Goal: Information Seeking & Learning: Check status

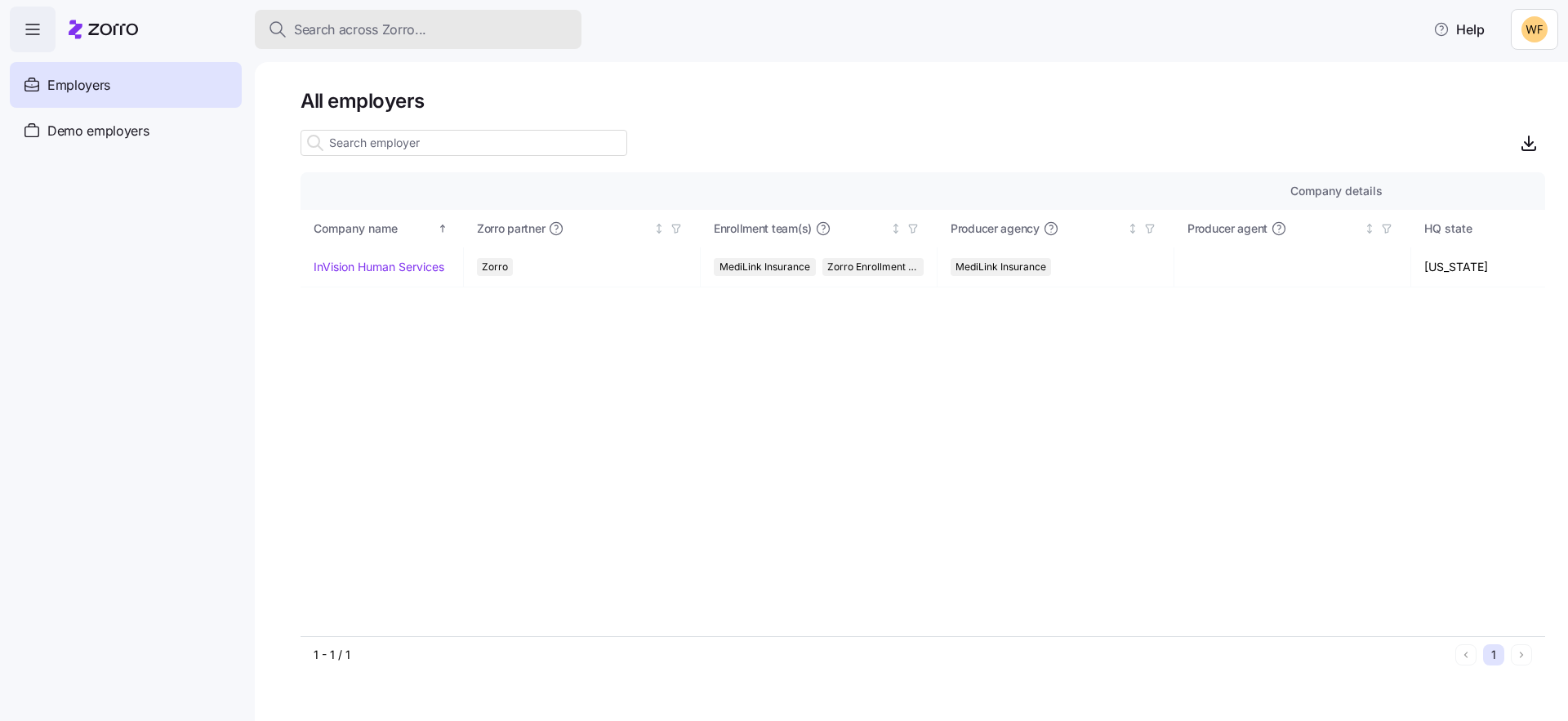
click at [371, 29] on span "Search across Zorro..." at bounding box center [359, 29] width 132 height 20
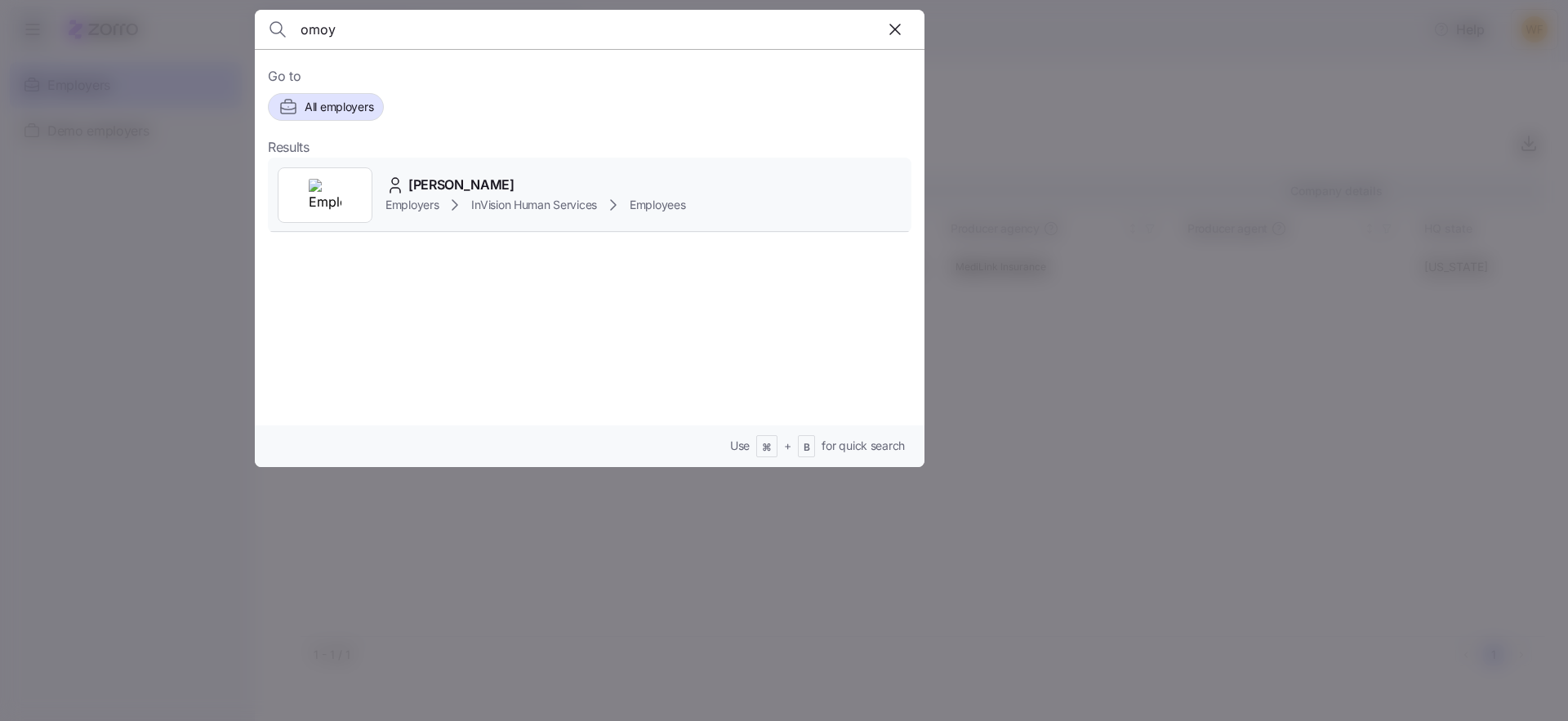
type input "omoy"
click at [464, 199] on icon at bounding box center [454, 205] width 19 height 19
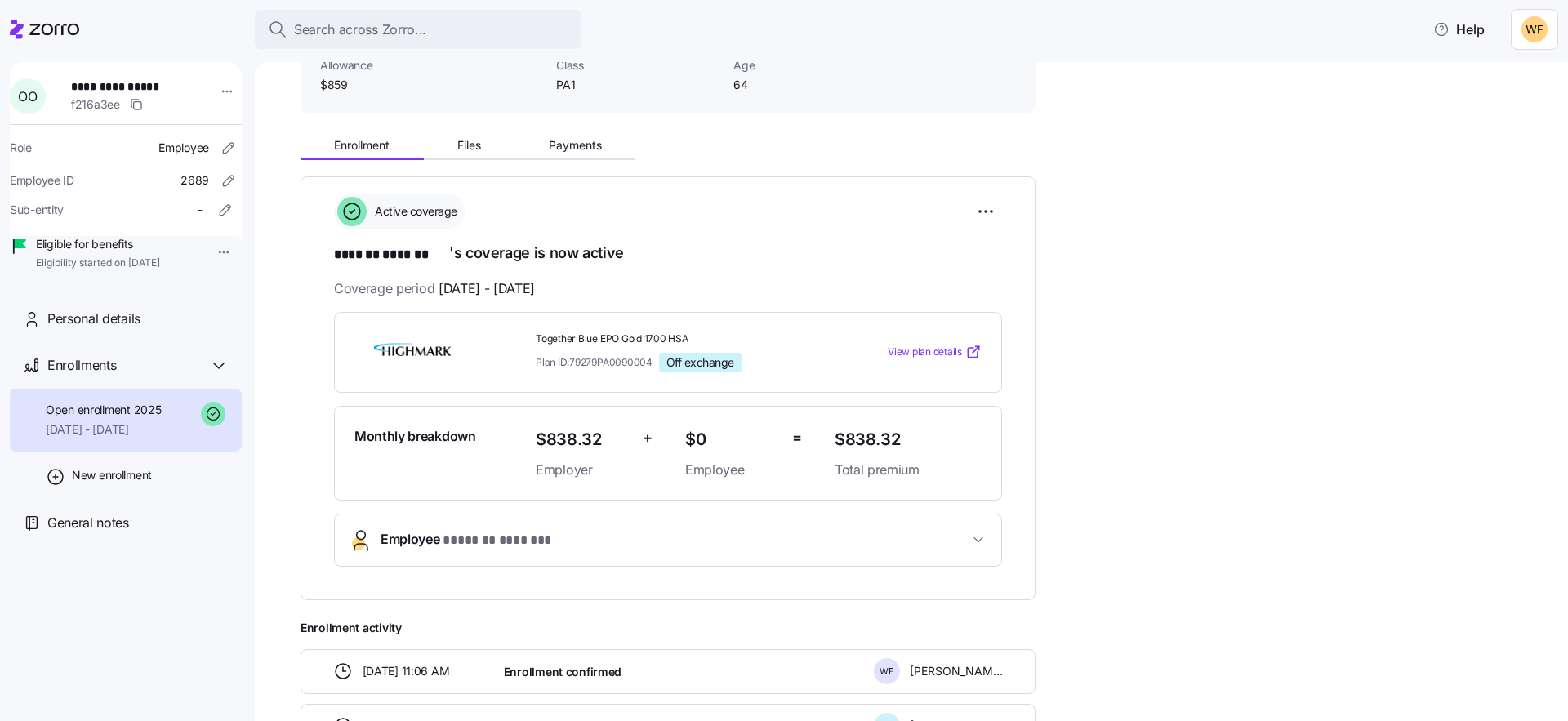
scroll to position [132, 0]
click at [979, 533] on icon "button" at bounding box center [978, 536] width 16 height 16
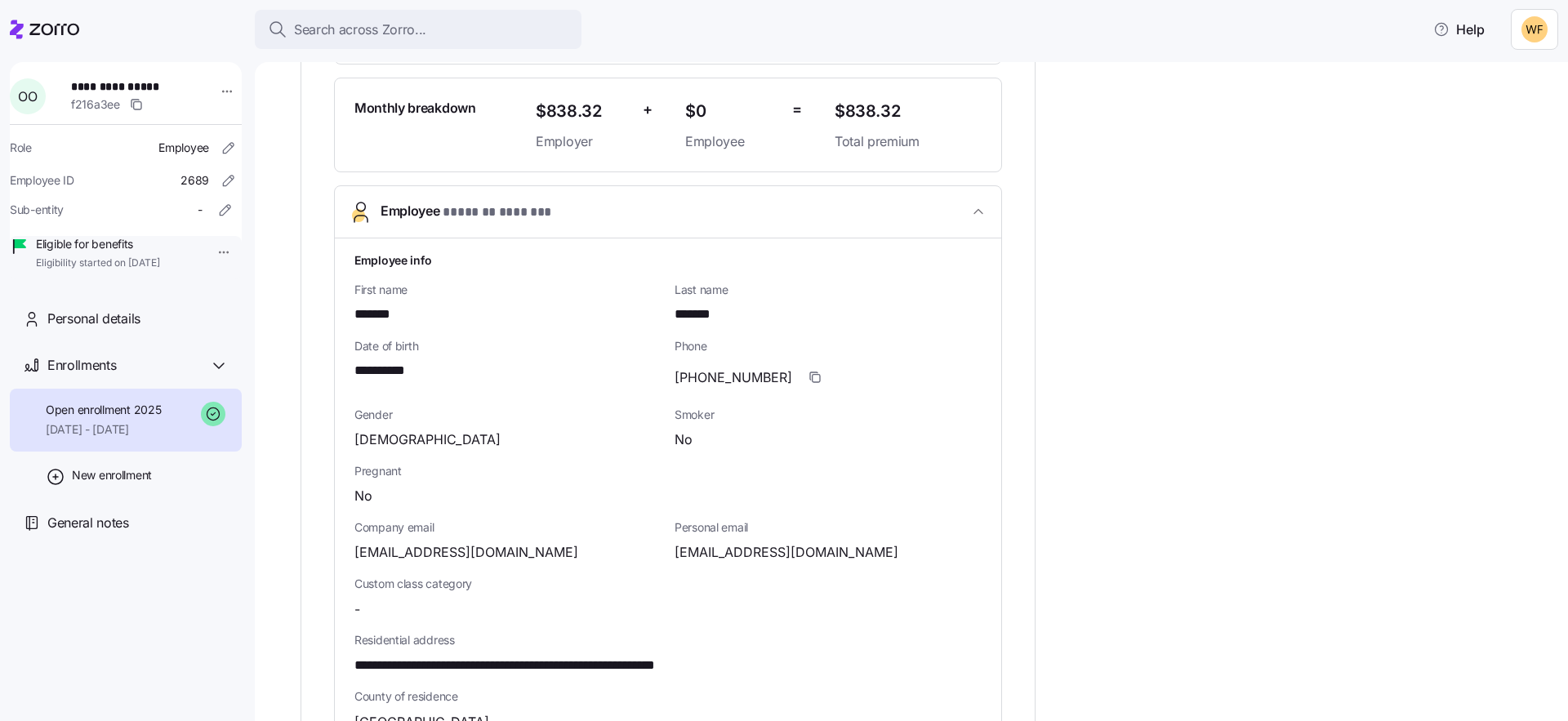
scroll to position [655, 0]
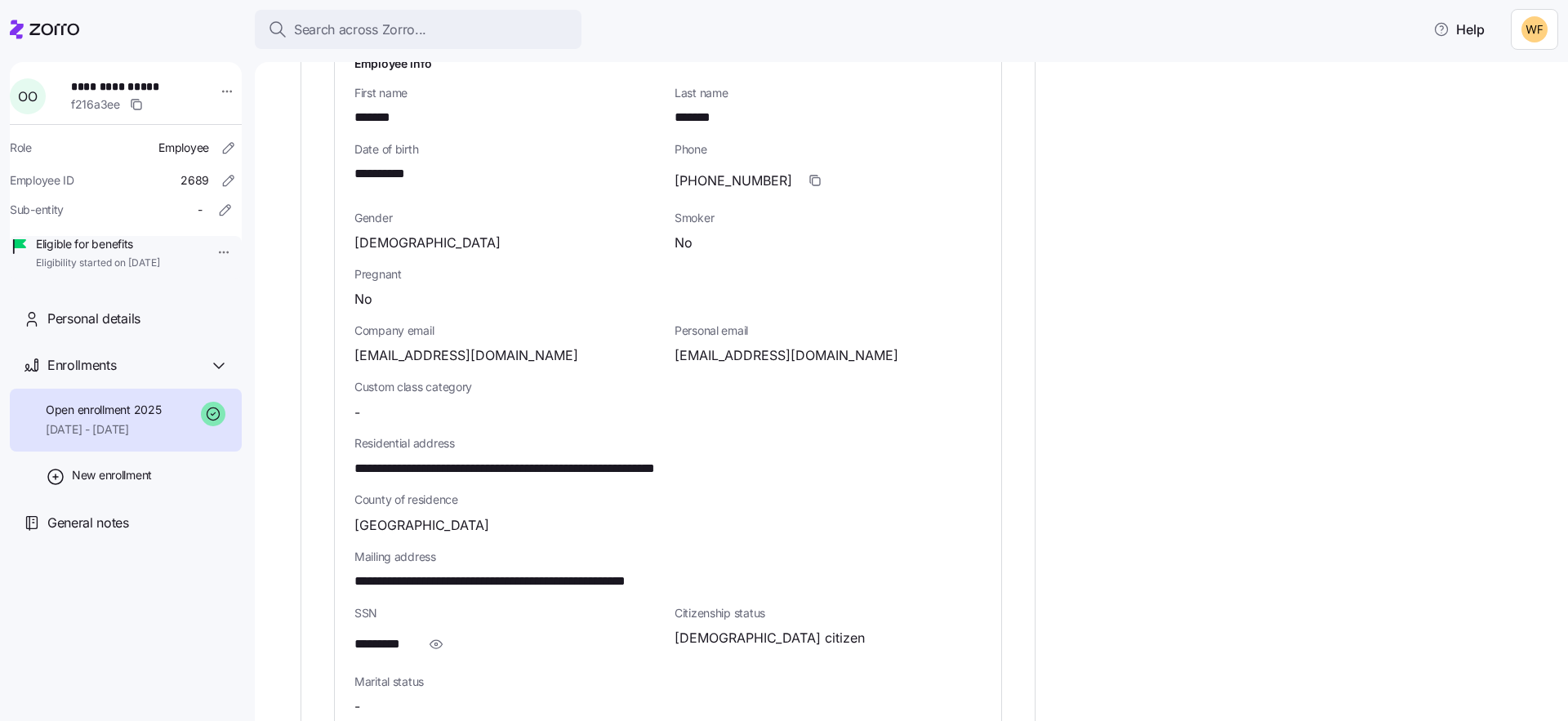
click at [527, 339] on div "Company email [PERSON_NAME][EMAIL_ADDRESS][DOMAIN_NAME]" at bounding box center [508, 343] width 307 height 43
drag, startPoint x: 527, startPoint y: 355, endPoint x: 446, endPoint y: 378, distance: 84.2
click at [344, 354] on div "**********" at bounding box center [667, 458] width 666 height 832
click at [501, 355] on span "[EMAIL_ADDRESS][DOMAIN_NAME]" at bounding box center [467, 355] width 224 height 20
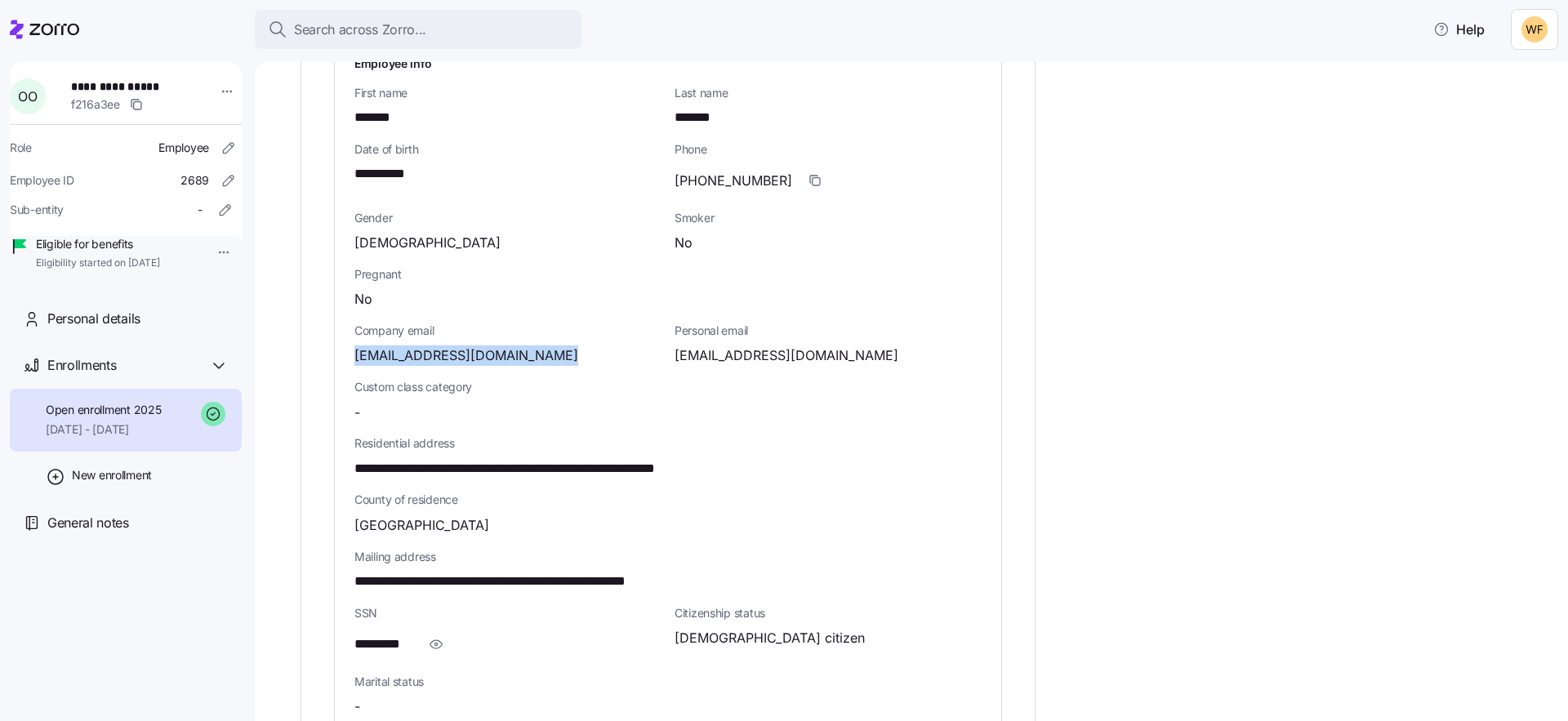
click at [501, 355] on span "[EMAIL_ADDRESS][DOMAIN_NAME]" at bounding box center [467, 355] width 224 height 20
copy span "org"
click at [815, 351] on span "[EMAIL_ADDRESS][DOMAIN_NAME]" at bounding box center [786, 355] width 224 height 20
click at [817, 352] on span "[EMAIL_ADDRESS][DOMAIN_NAME]" at bounding box center [786, 355] width 224 height 20
click at [817, 352] on span "[EMAIL_ADDRESS][DOMAIN_NAME]" at bounding box center [786, 355] width 224 height 20
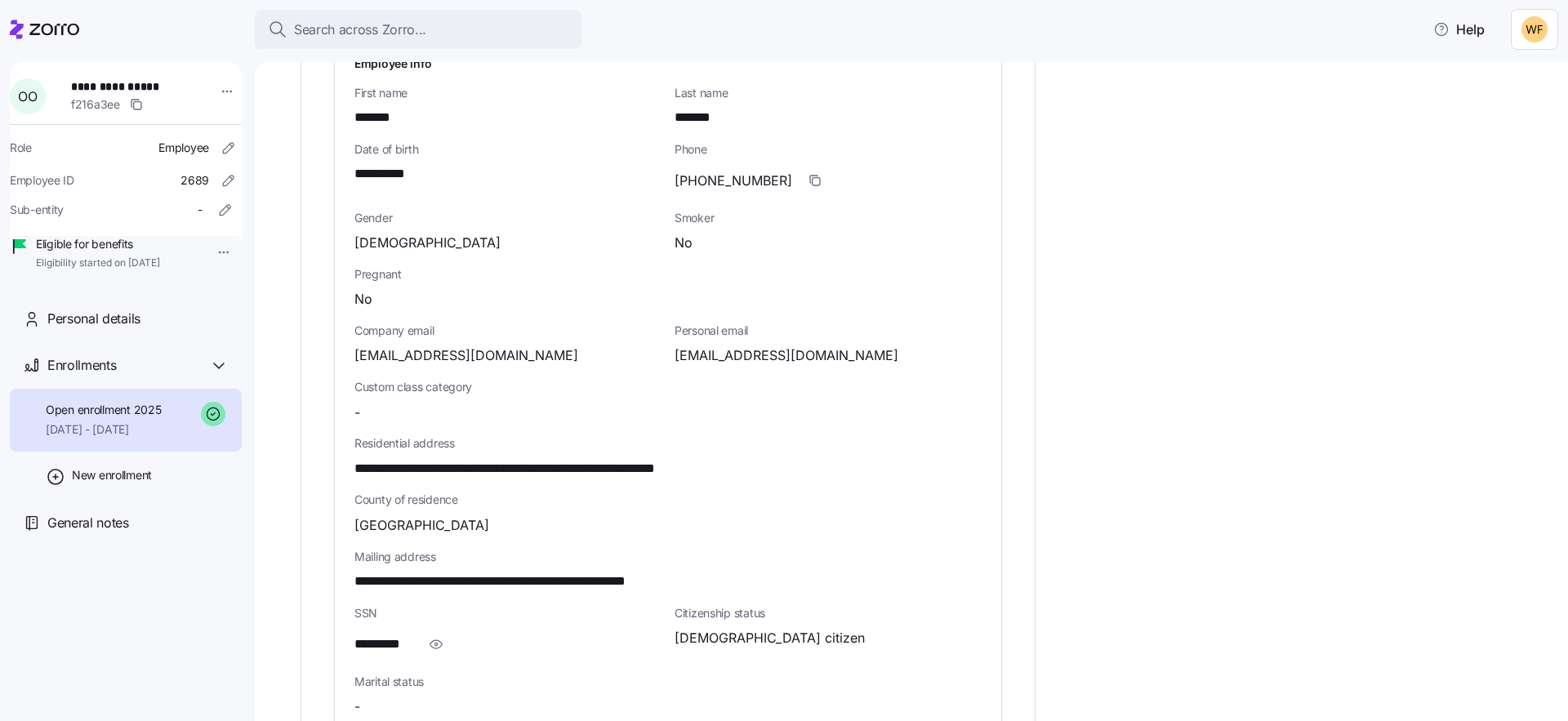
click at [817, 352] on span "[EMAIL_ADDRESS][DOMAIN_NAME]" at bounding box center [786, 355] width 224 height 20
click at [815, 358] on span "[EMAIL_ADDRESS][DOMAIN_NAME]" at bounding box center [786, 355] width 224 height 20
click at [815, 357] on span "[EMAIL_ADDRESS][DOMAIN_NAME]" at bounding box center [786, 355] width 224 height 20
copy span "com"
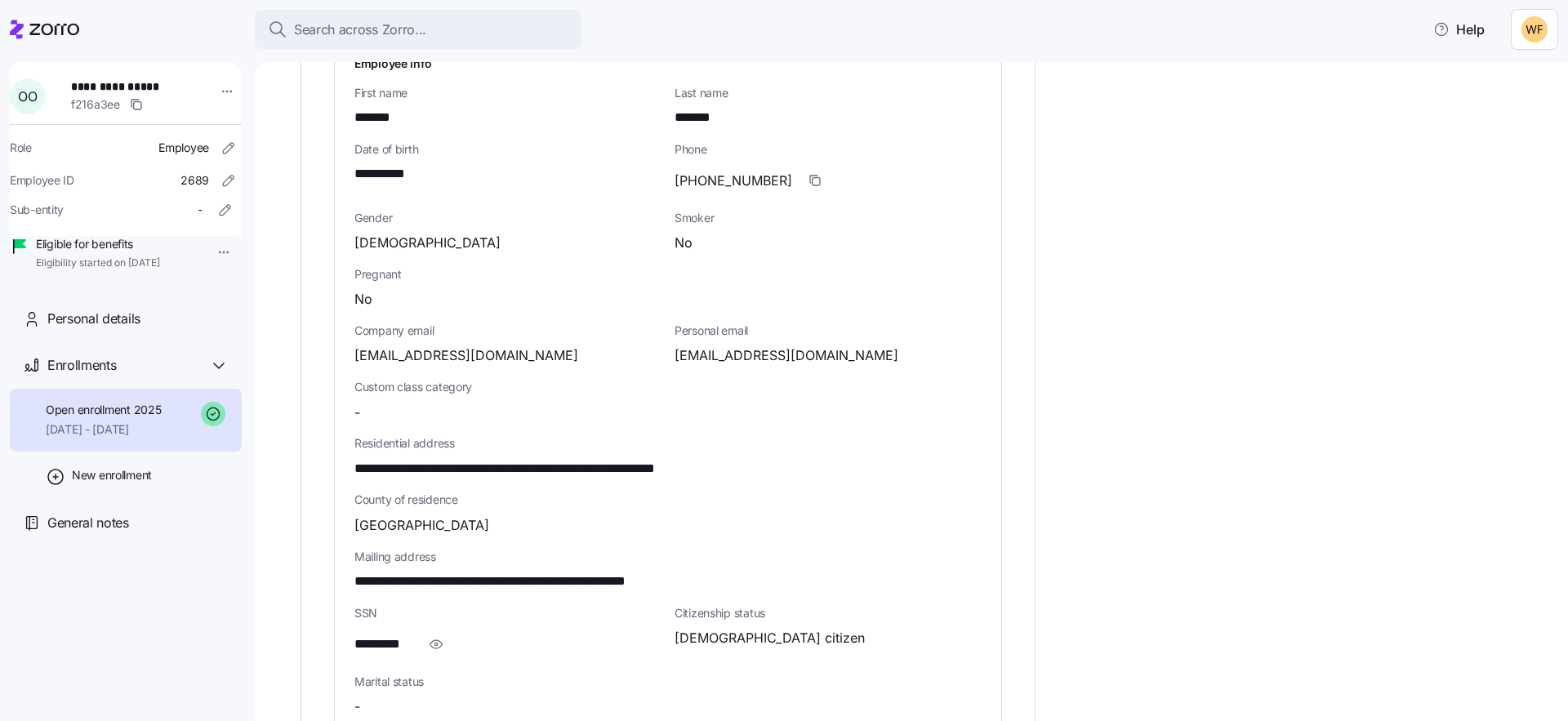
click at [1209, 277] on div "**********" at bounding box center [923, 355] width 1245 height 1510
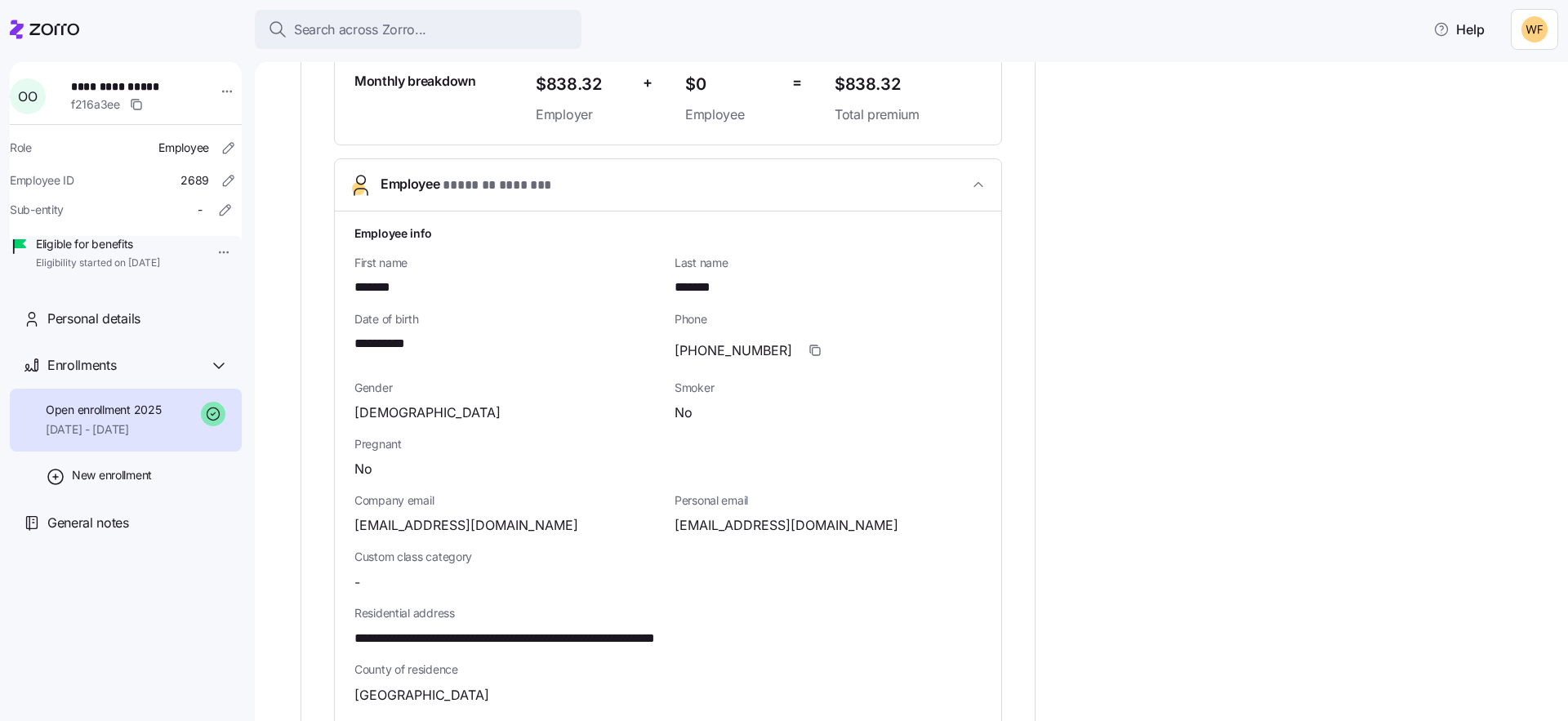
scroll to position [0, 0]
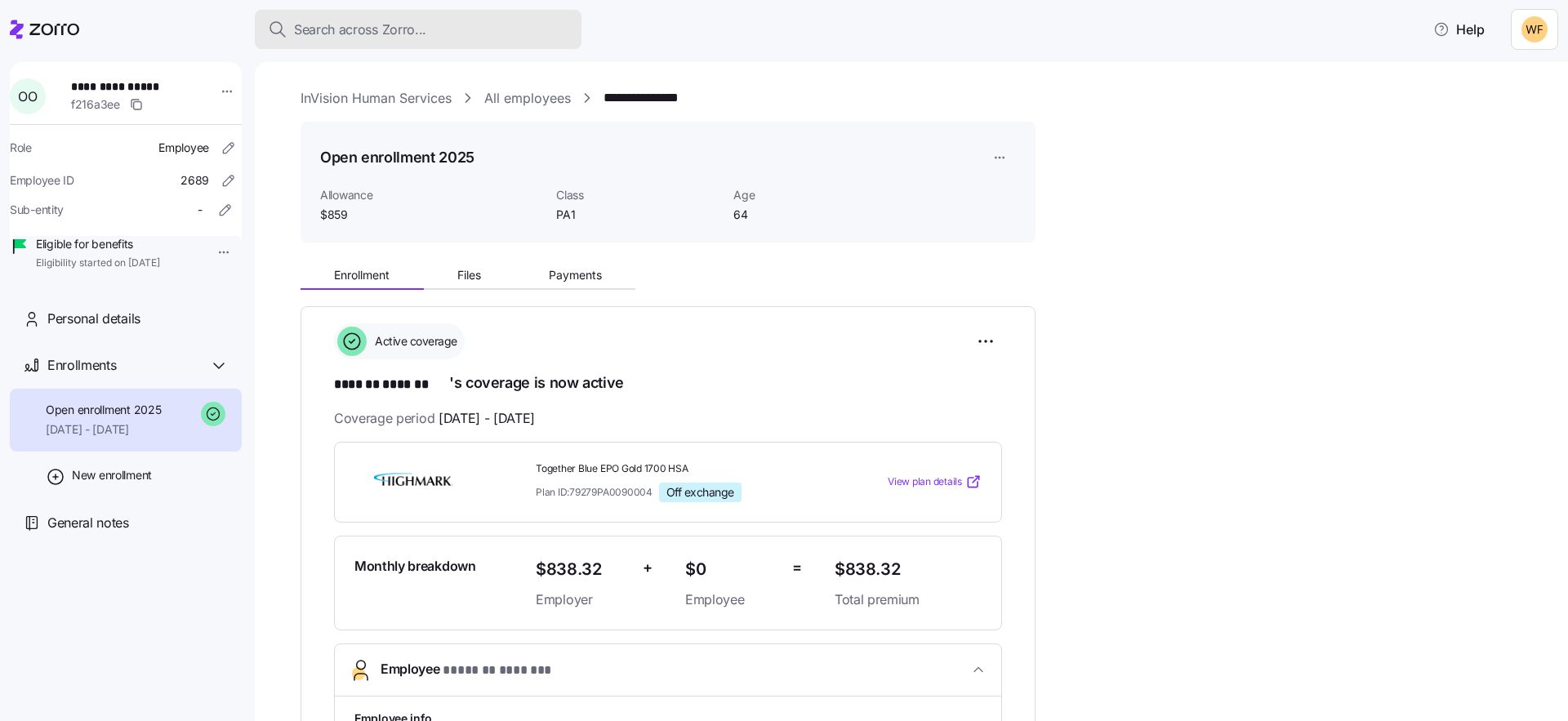
click at [395, 13] on button "Search across Zorro..." at bounding box center [418, 29] width 327 height 39
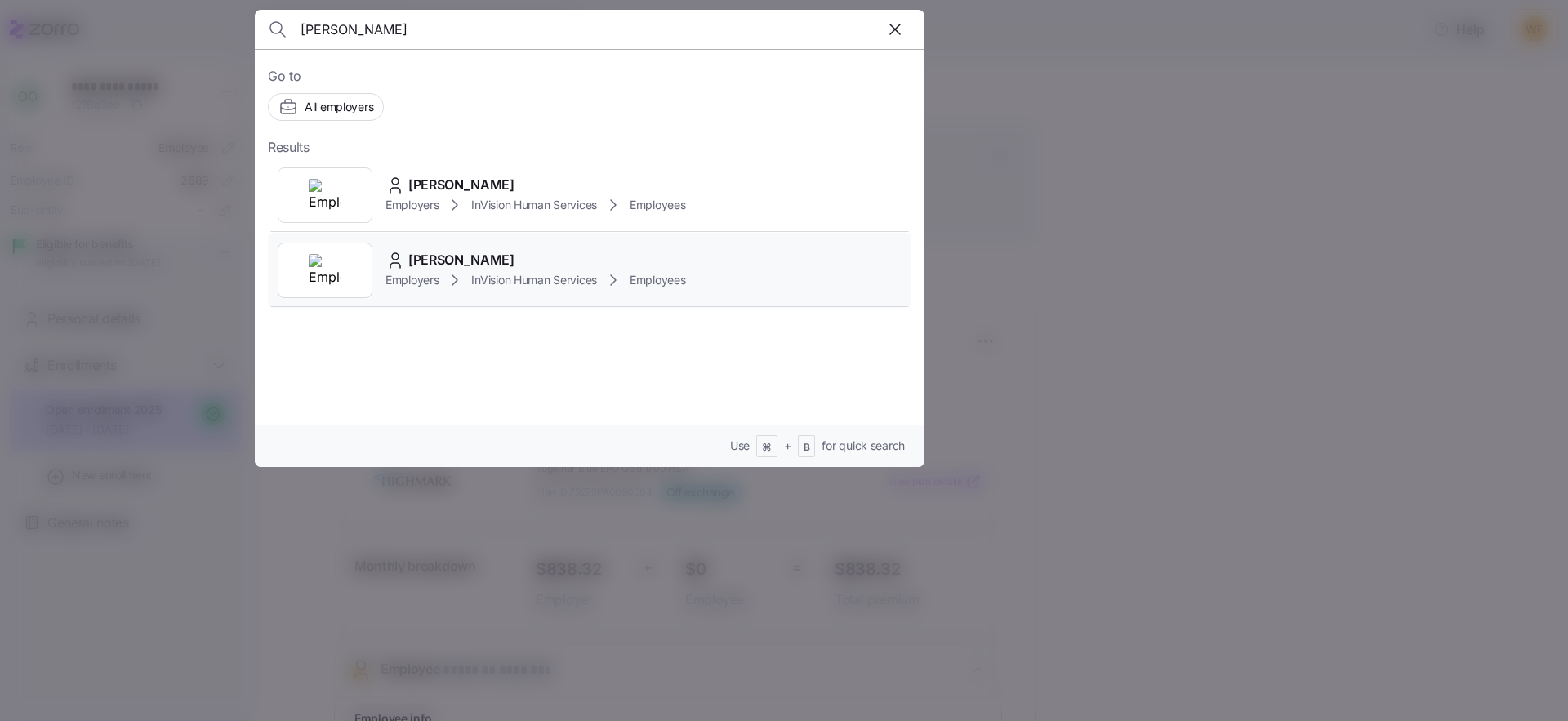
type input "[PERSON_NAME]"
click at [494, 259] on span "[PERSON_NAME]" at bounding box center [461, 259] width 106 height 20
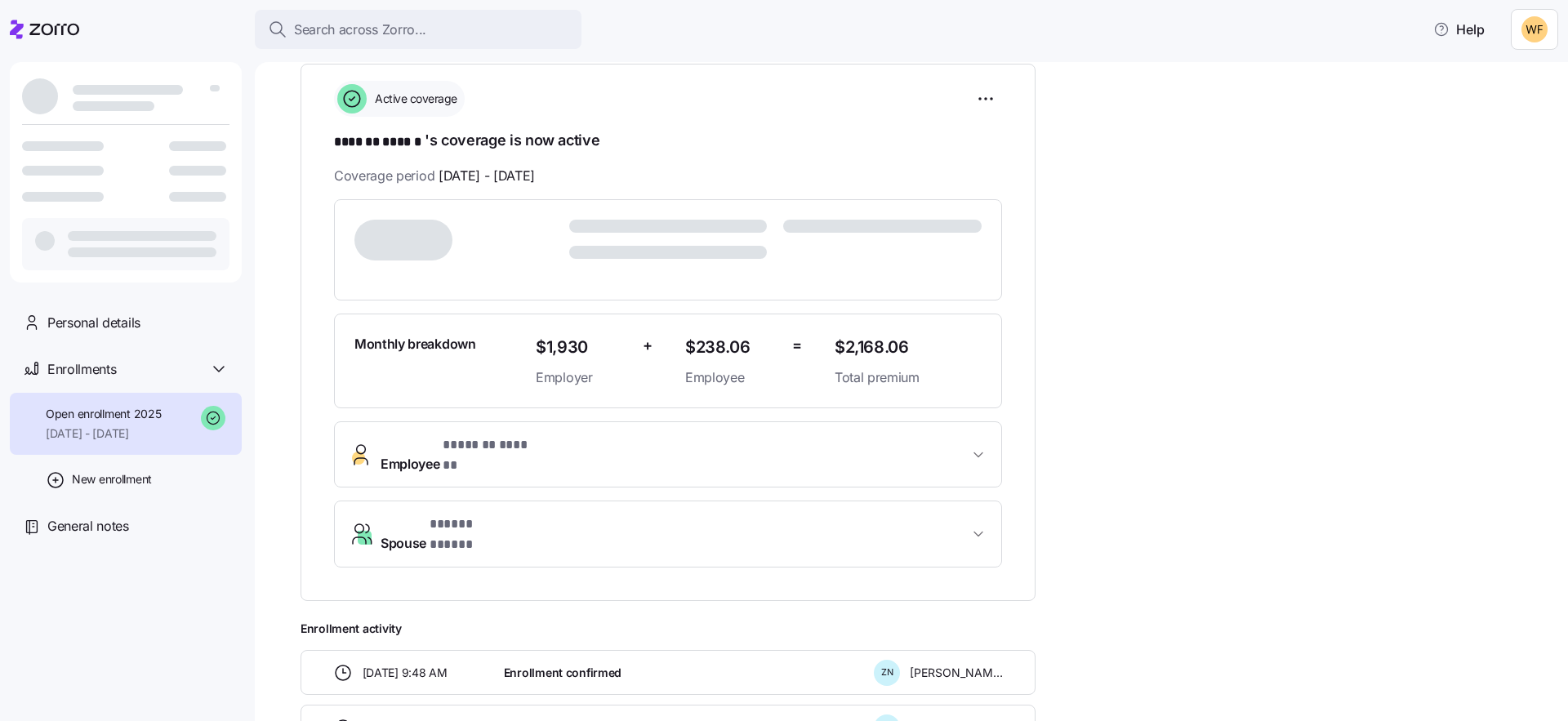
scroll to position [265, 0]
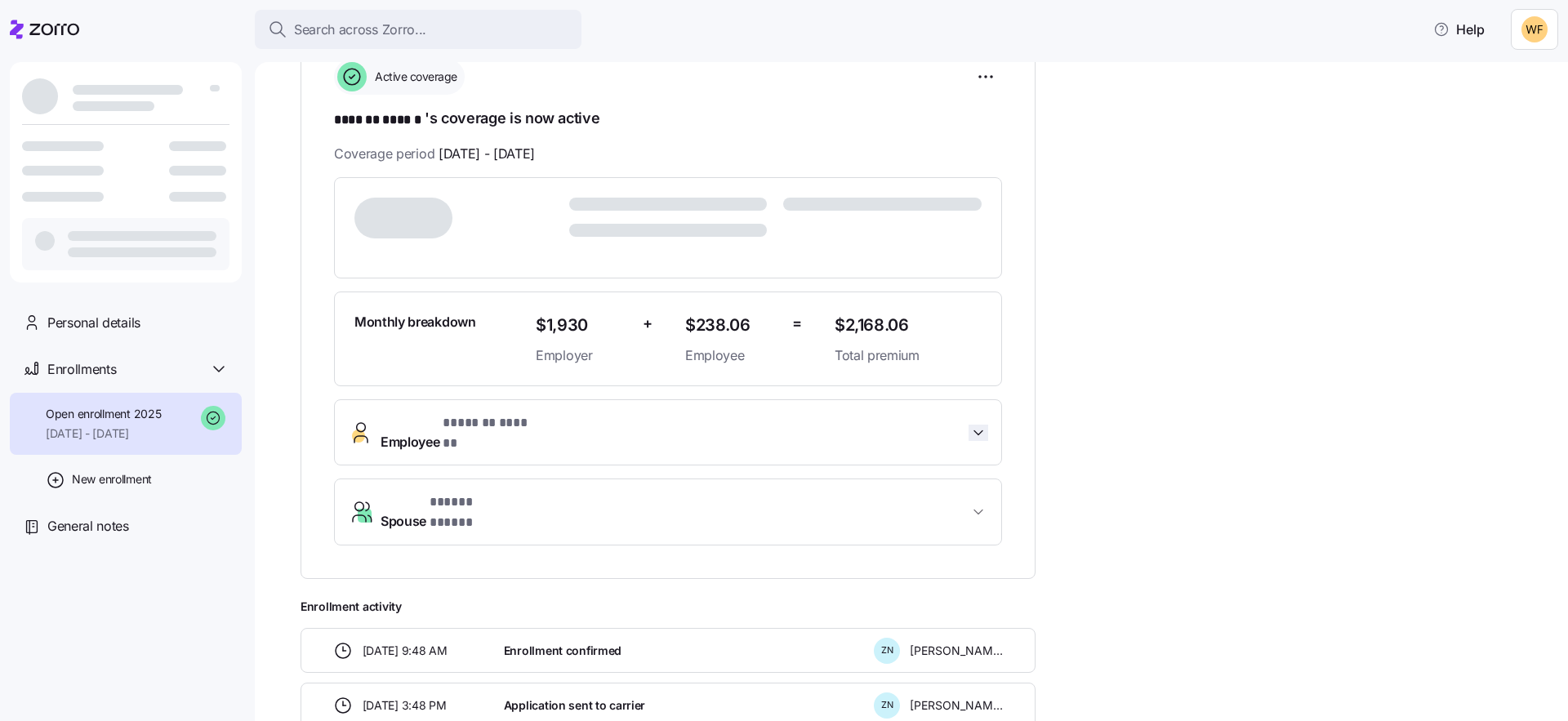
click at [977, 425] on icon "button" at bounding box center [978, 432] width 16 height 16
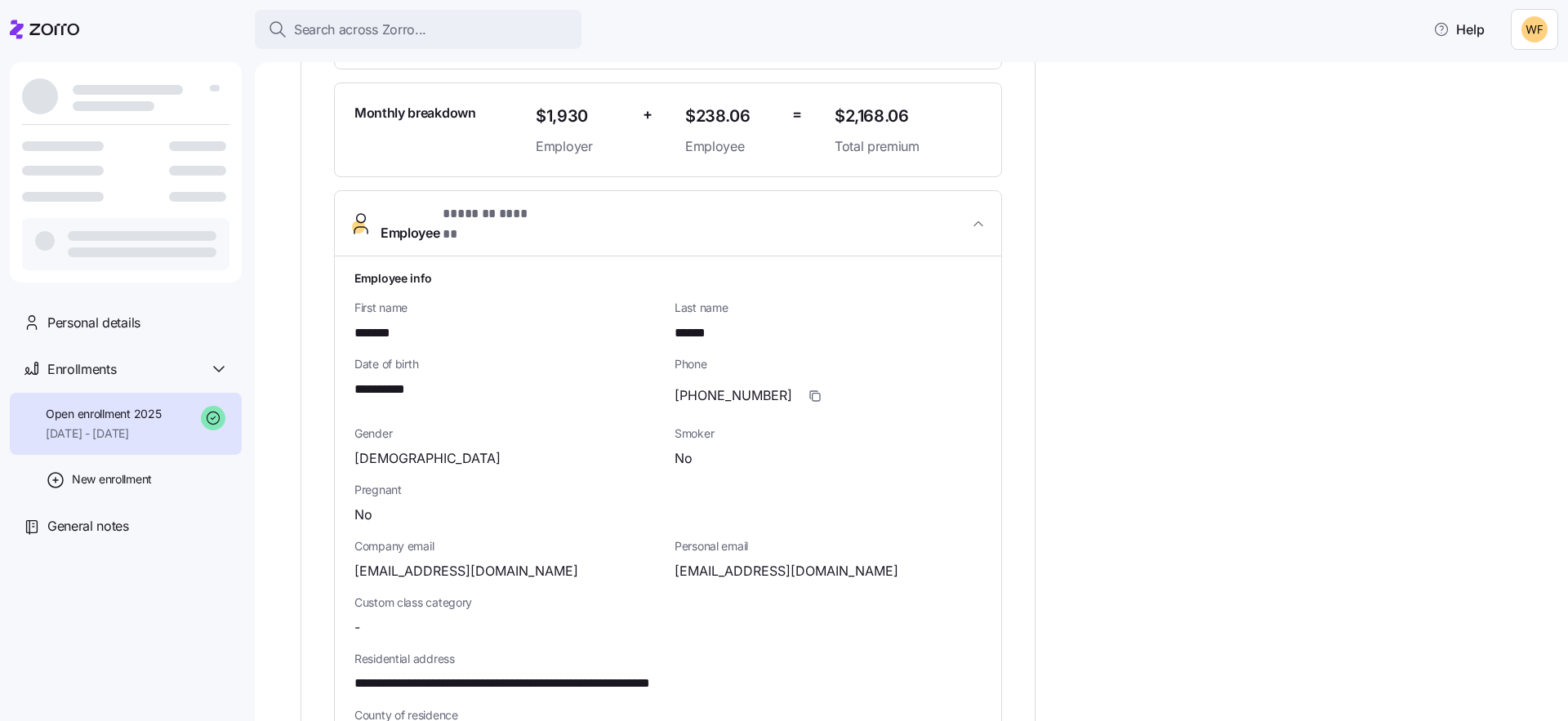
scroll to position [475, 0]
click at [988, 214] on button "Employee * ******* ****** *" at bounding box center [667, 222] width 666 height 66
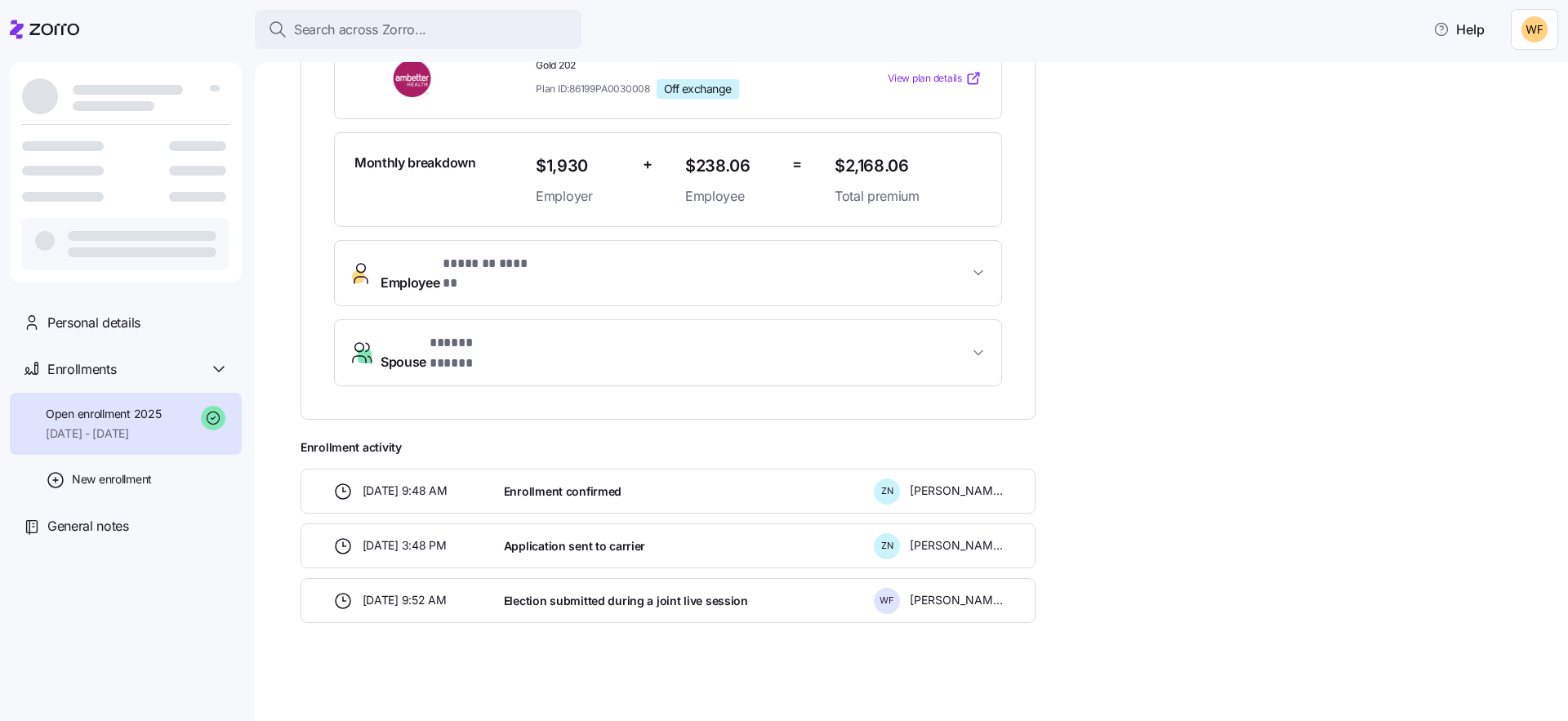
scroll to position [376, 0]
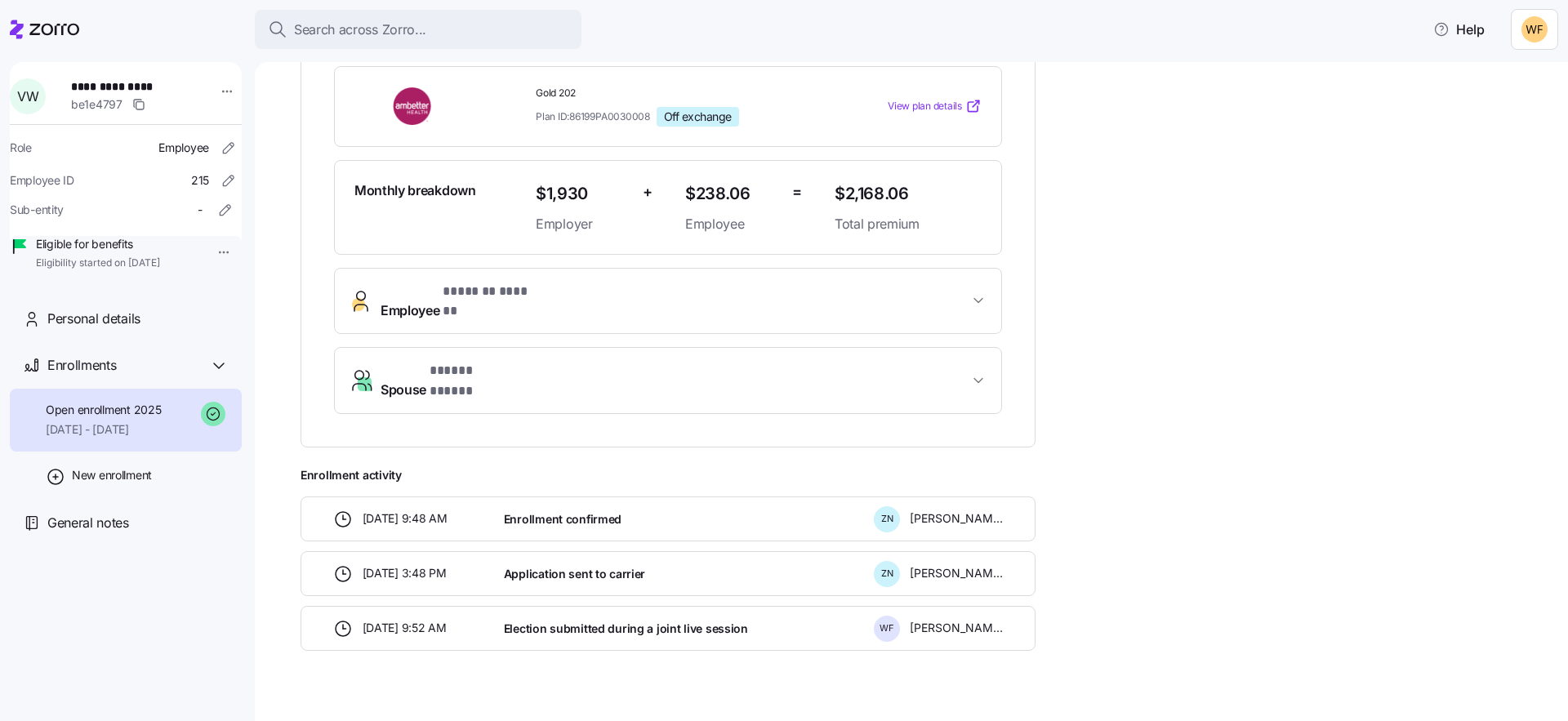
click at [984, 348] on button "Spouse * ***** ***** *" at bounding box center [667, 381] width 666 height 65
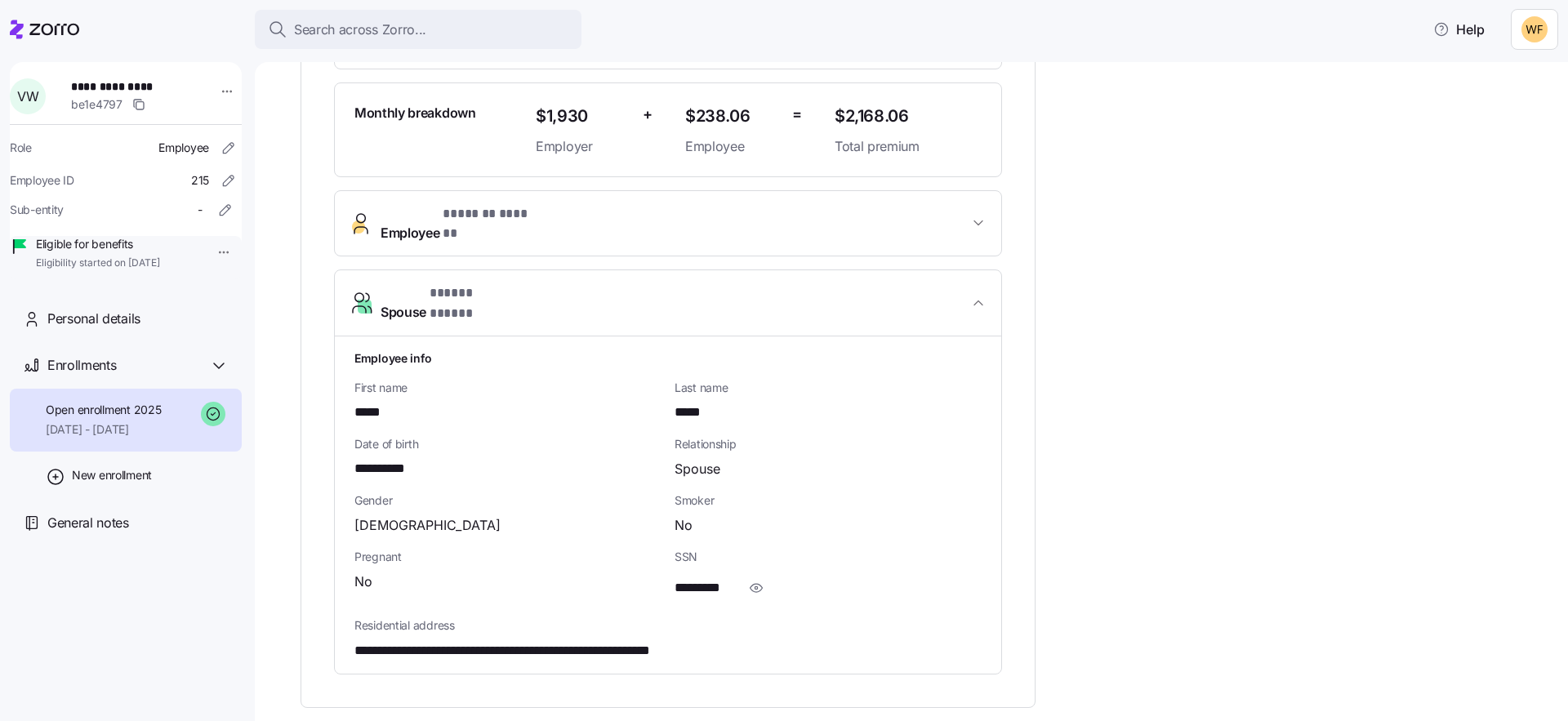
scroll to position [466, 0]
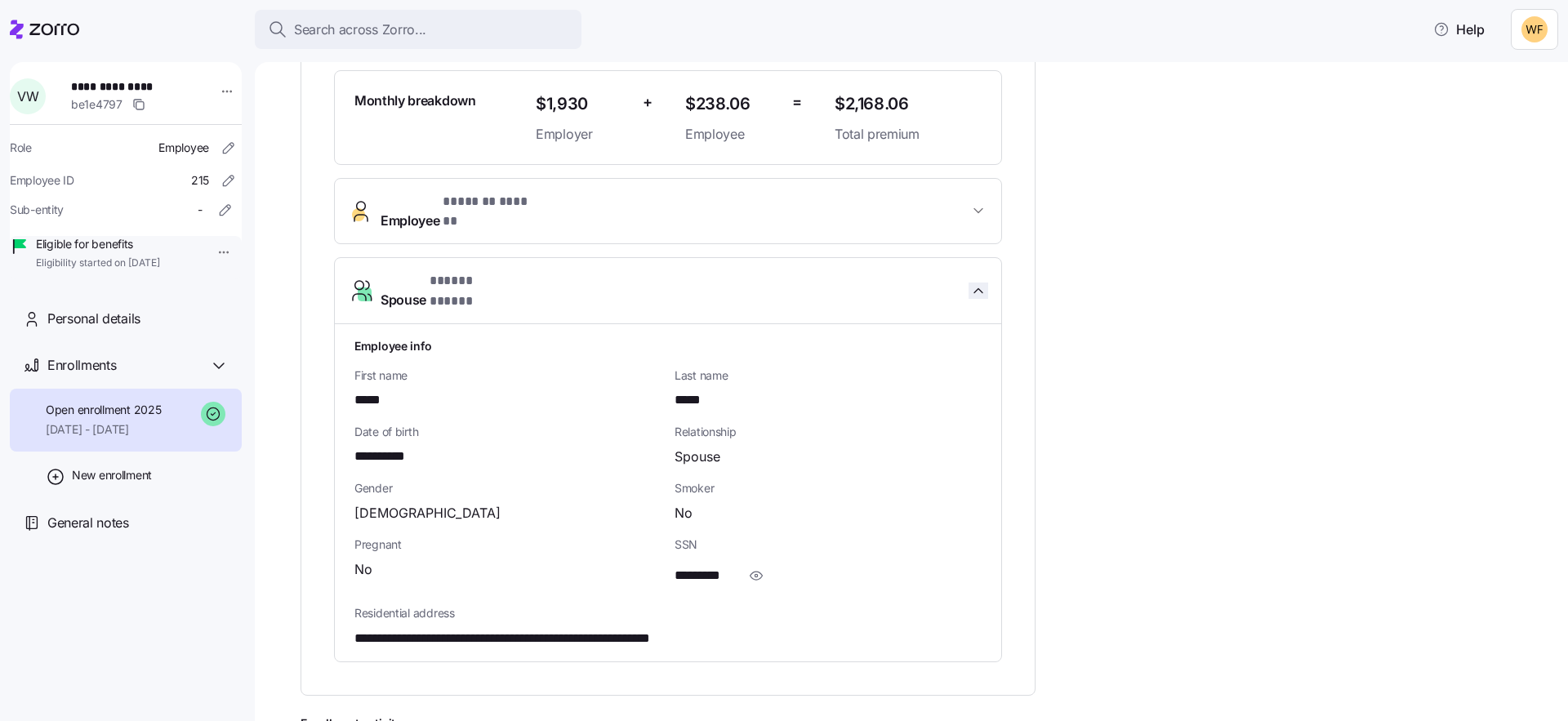
click at [973, 283] on icon "button" at bounding box center [978, 291] width 16 height 16
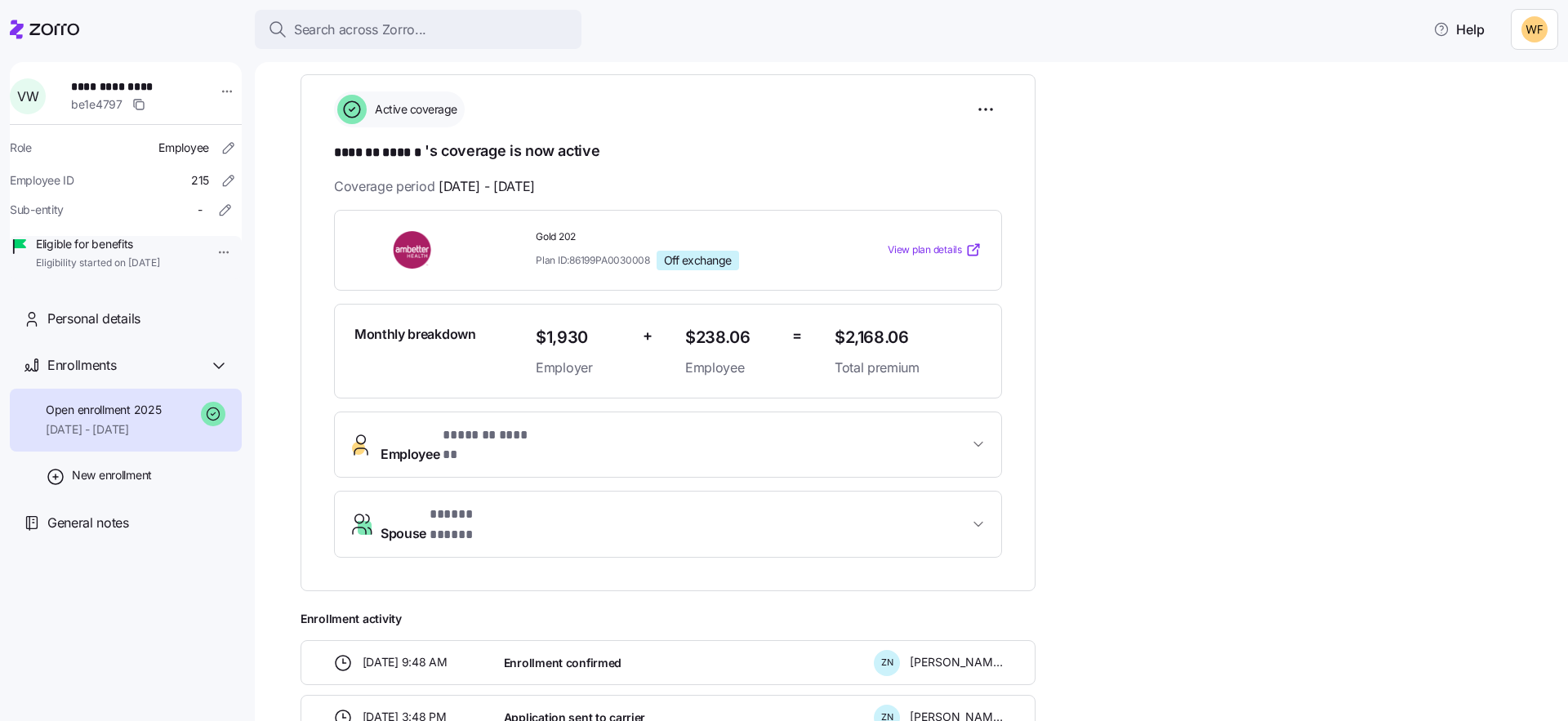
scroll to position [136, 0]
